Goal: Complete application form

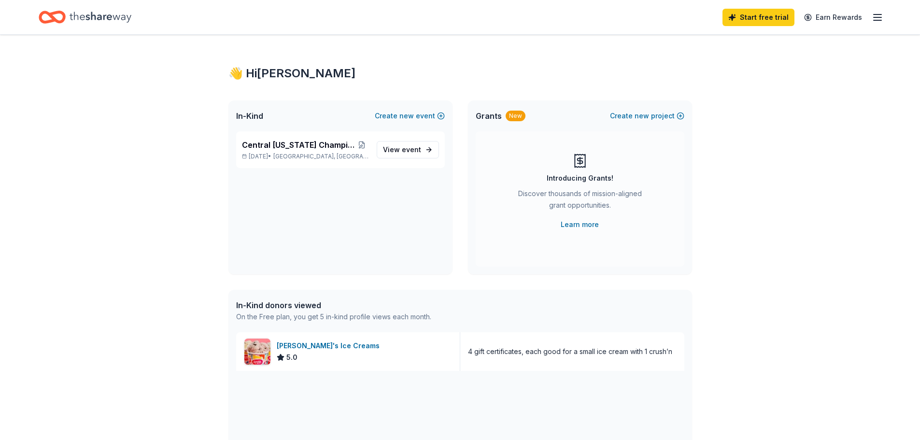
click at [589, 35] on div "👋 Hi [PERSON_NAME] In-Kind Create new event Central [US_STATE] Champion of the …" at bounding box center [460, 372] width 495 height 674
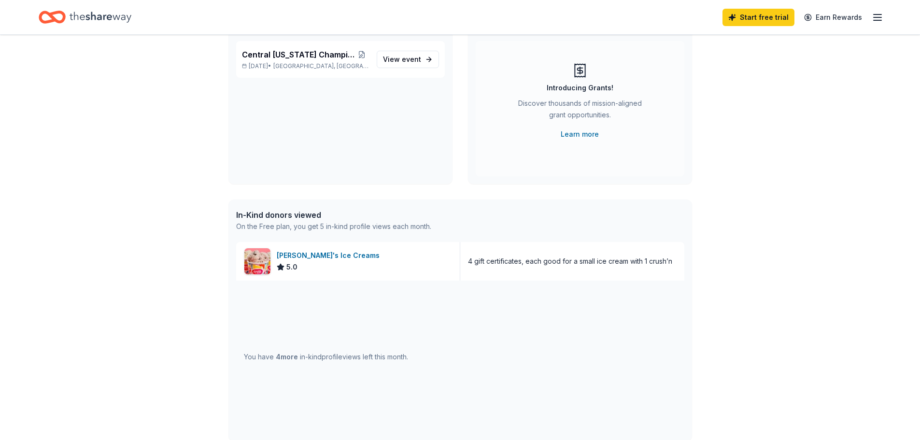
scroll to position [97, 0]
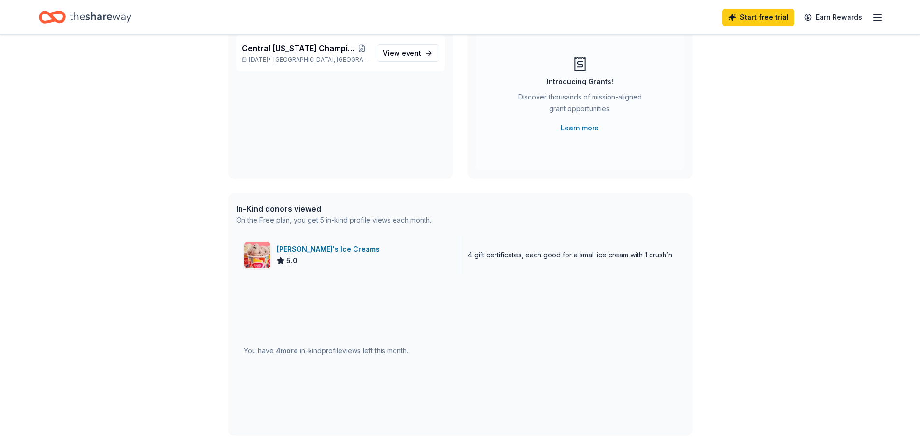
click at [317, 251] on div "[PERSON_NAME]'s Ice Creams" at bounding box center [330, 249] width 107 height 12
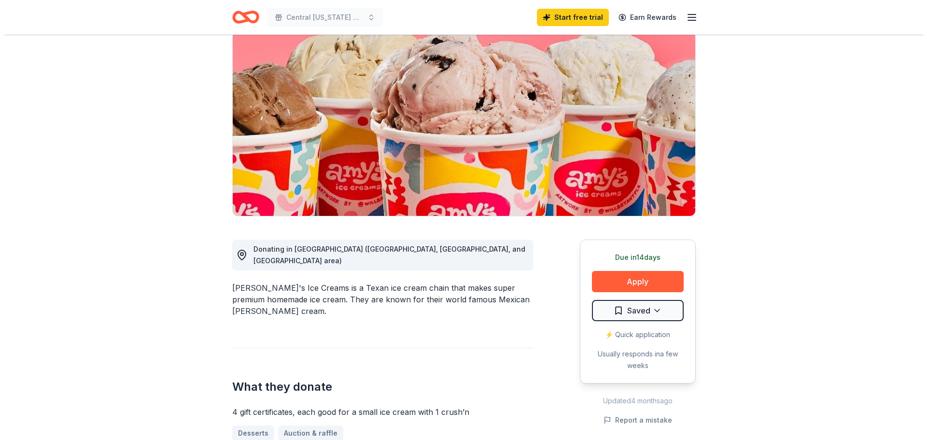
scroll to position [97, 0]
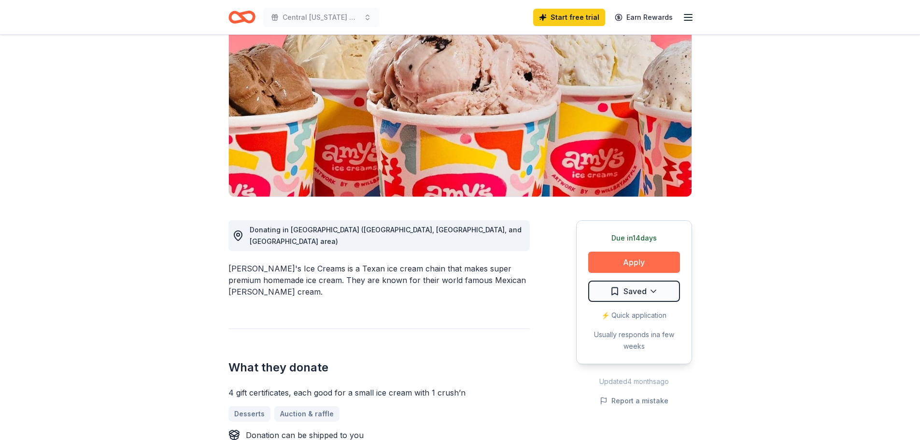
click at [617, 262] on button "Apply" at bounding box center [634, 262] width 92 height 21
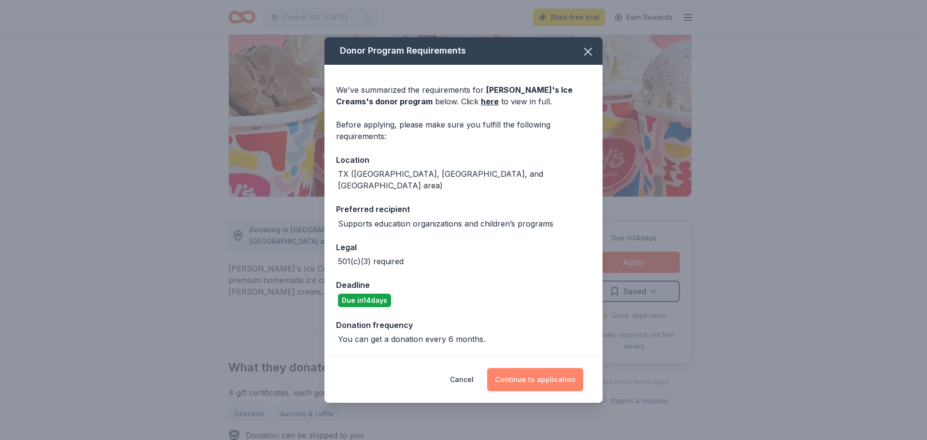
click at [532, 370] on button "Continue to application" at bounding box center [535, 379] width 96 height 23
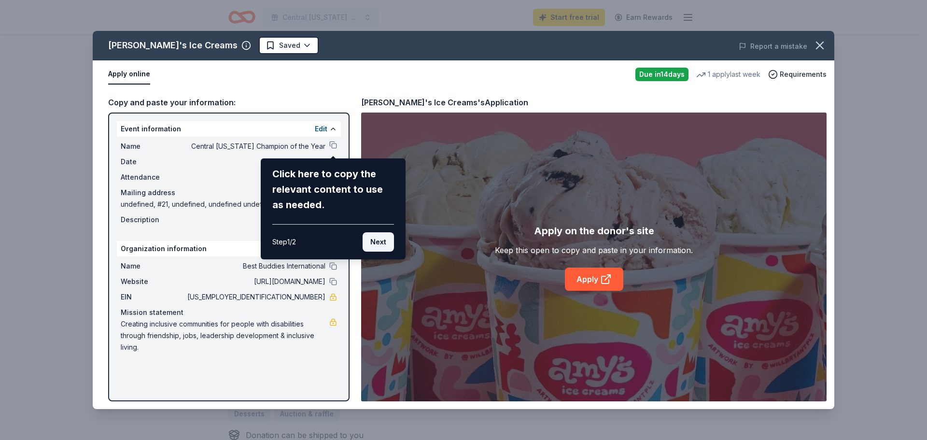
click at [377, 245] on button "Next" at bounding box center [378, 241] width 31 height 19
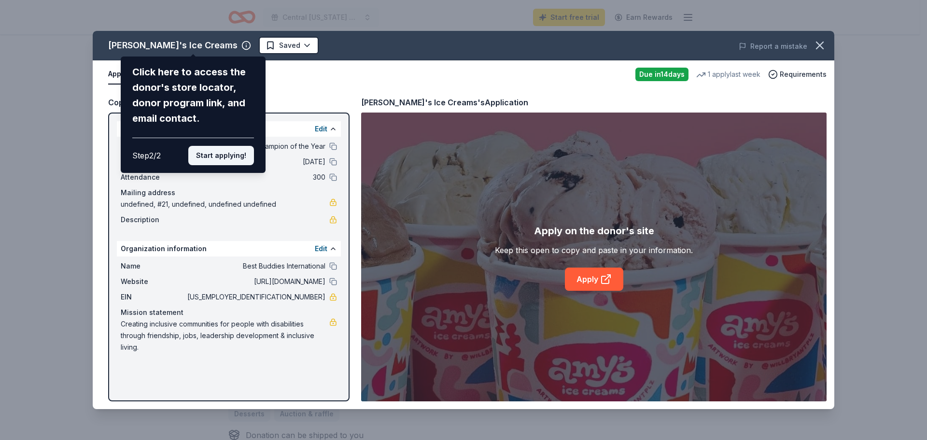
click at [244, 154] on button "Start applying!" at bounding box center [221, 155] width 66 height 19
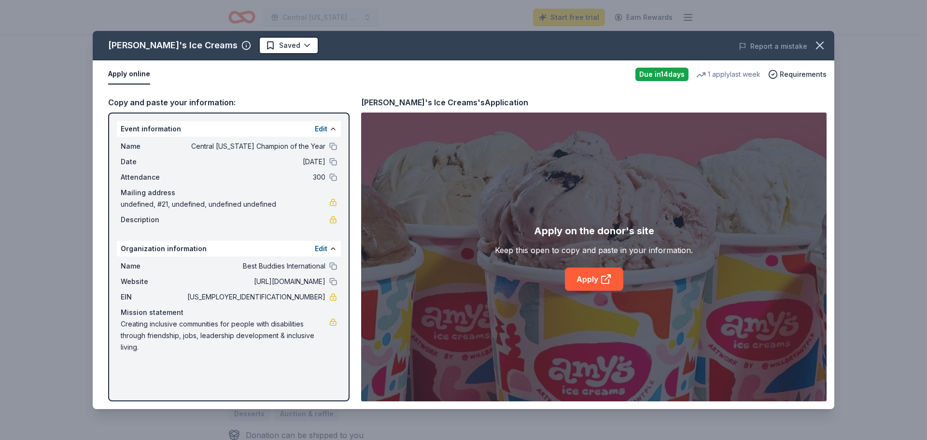
click at [598, 279] on div "Amy's Ice Creams Saved Report a mistake Apply online Due in 14 days 1 apply las…" at bounding box center [464, 220] width 742 height 378
click at [587, 280] on link "Apply" at bounding box center [594, 279] width 58 height 23
